Goal: Navigation & Orientation: Go to known website

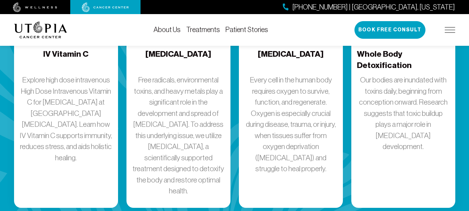
scroll to position [1019, 0]
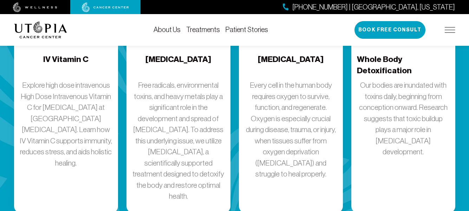
click at [40, 5] on img at bounding box center [35, 7] width 44 height 10
